Goal: Check status: Check status

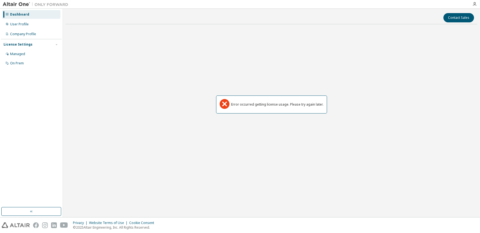
click at [222, 109] on icon at bounding box center [225, 104] width 10 height 10
click at [224, 107] on icon at bounding box center [225, 104] width 10 height 10
click at [239, 105] on div "Error occurred getting license usage. Please try again later." at bounding box center [277, 104] width 92 height 4
click at [231, 127] on div "Error occurred getting license usage. Please try again later." at bounding box center [272, 105] width 412 height 152
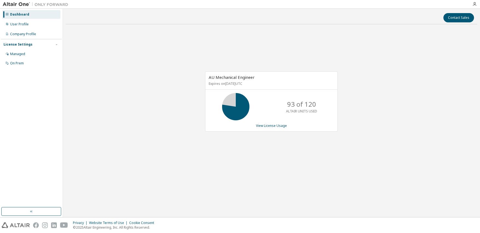
click at [384, 99] on div "AU Mechanical Engineer Expires on [DATE] UTC 93 of 120 ALTAIR UNITS USED View L…" at bounding box center [272, 105] width 412 height 152
click at [352, 183] on div "Contact Sales AU Mechanical Engineer Expires on [DATE] UTC 114 of 120 ALTAIR UN…" at bounding box center [272, 112] width 412 height 203
click at [309, 205] on div "Contact Sales AU Mechanical Engineer Expires on [DATE] UTC 114 of 120 ALTAIR UN…" at bounding box center [272, 112] width 412 height 203
